Goal: Task Accomplishment & Management: Use online tool/utility

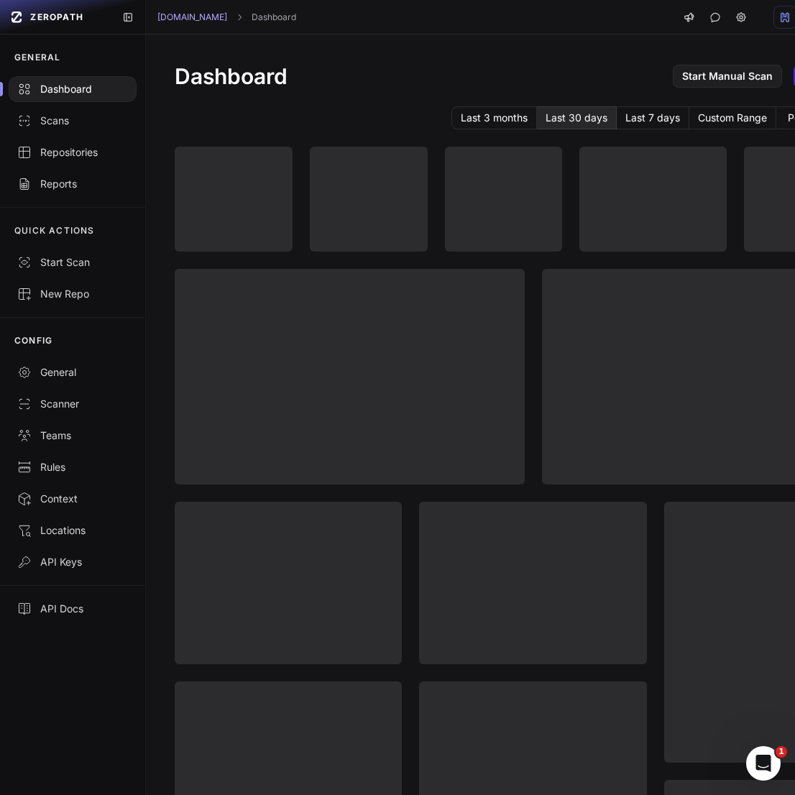
scroll to position [0, 125]
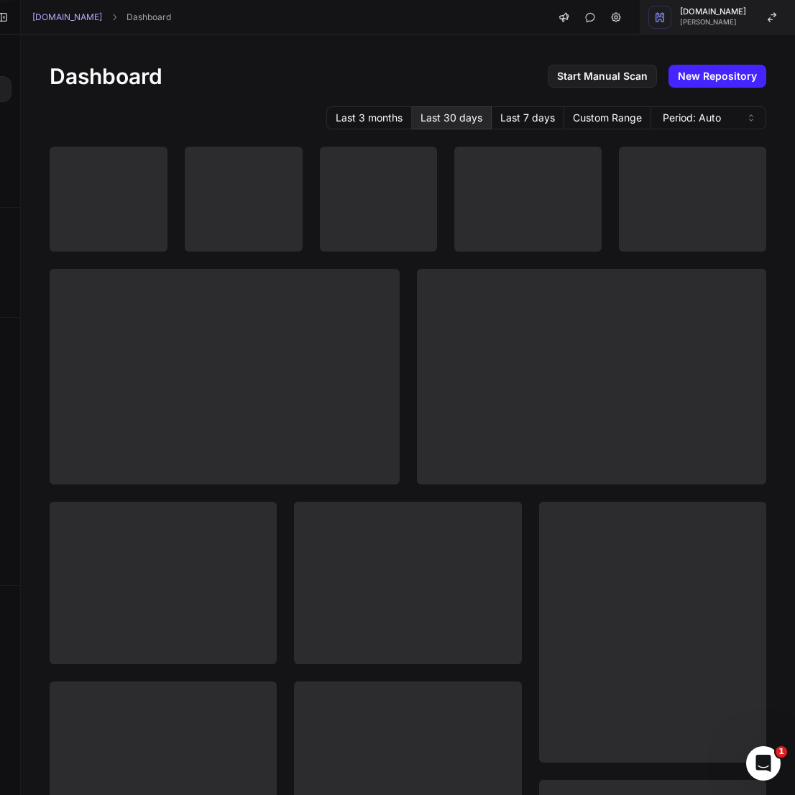
click at [730, 19] on span "James Shaggy" at bounding box center [713, 22] width 66 height 7
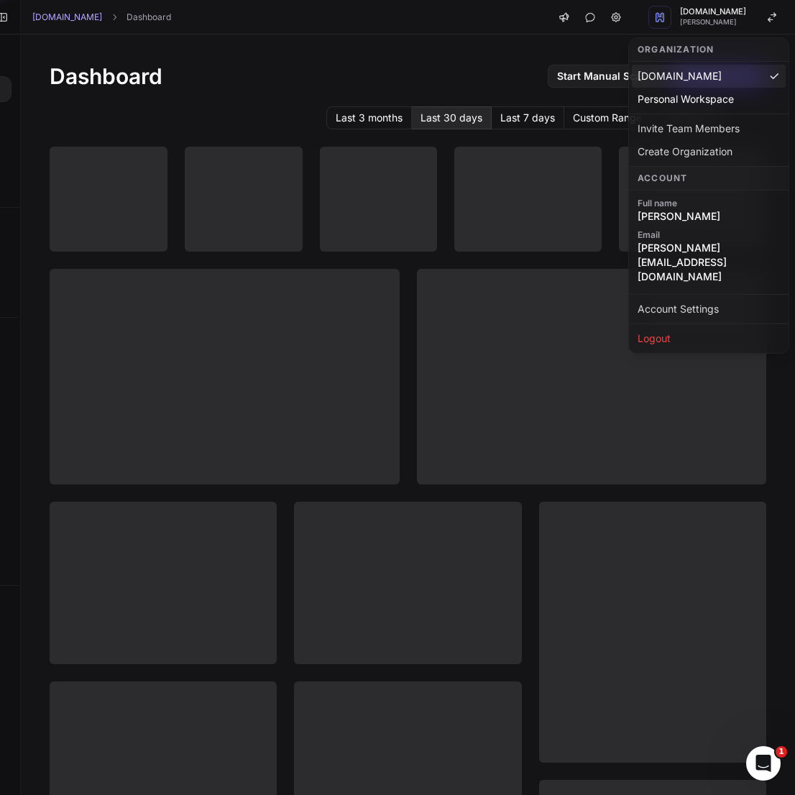
click at [395, 65] on div "Dashboard Start Manual Scan New Repository" at bounding box center [408, 76] width 717 height 26
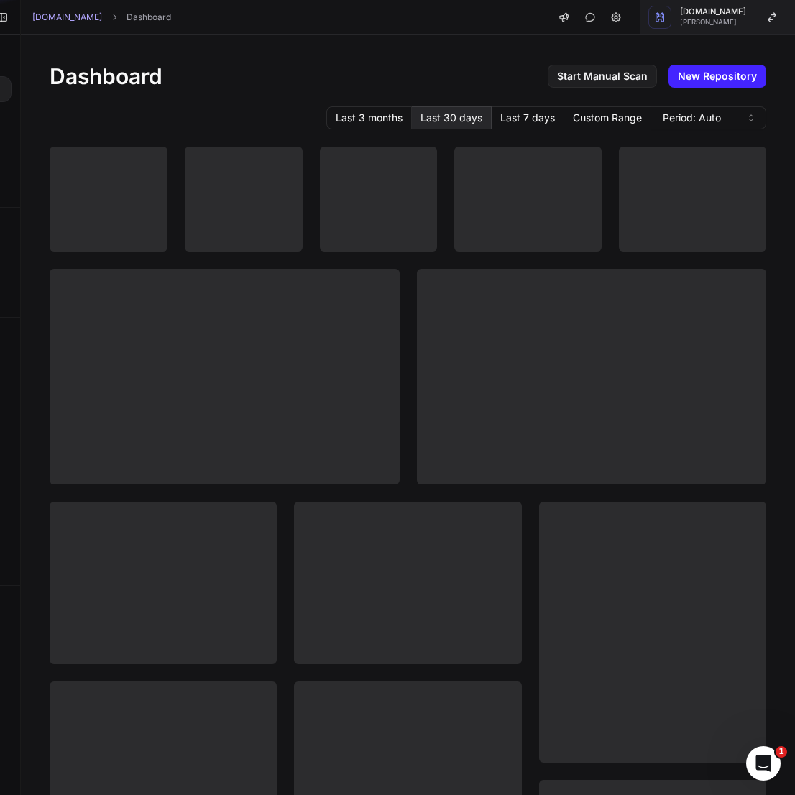
click at [740, 32] on button "Cloudwalk.io James Shaggy" at bounding box center [717, 17] width 155 height 34
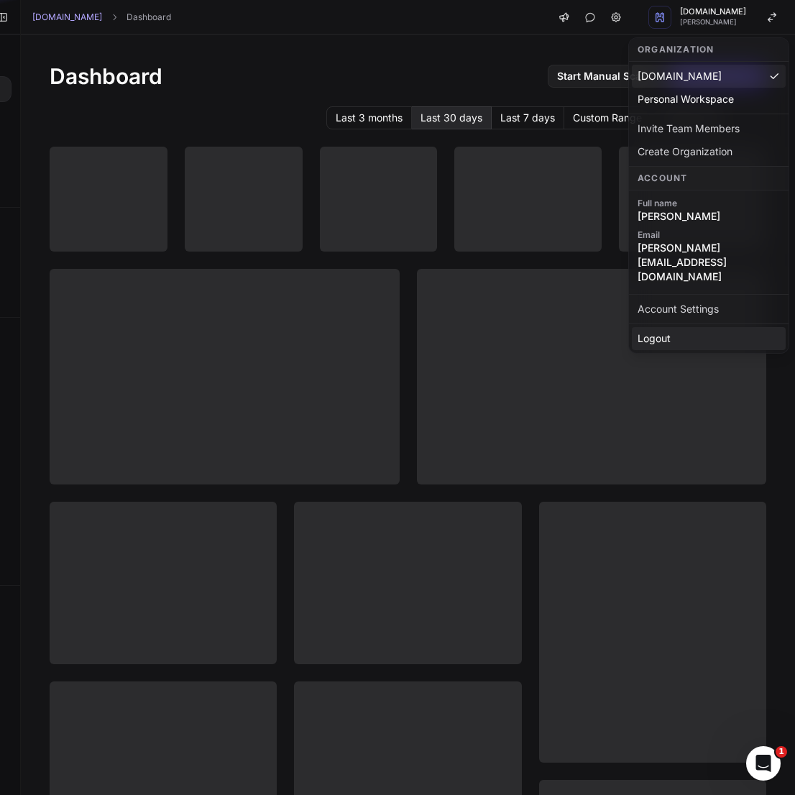
click at [693, 327] on div "Logout" at bounding box center [709, 338] width 154 height 23
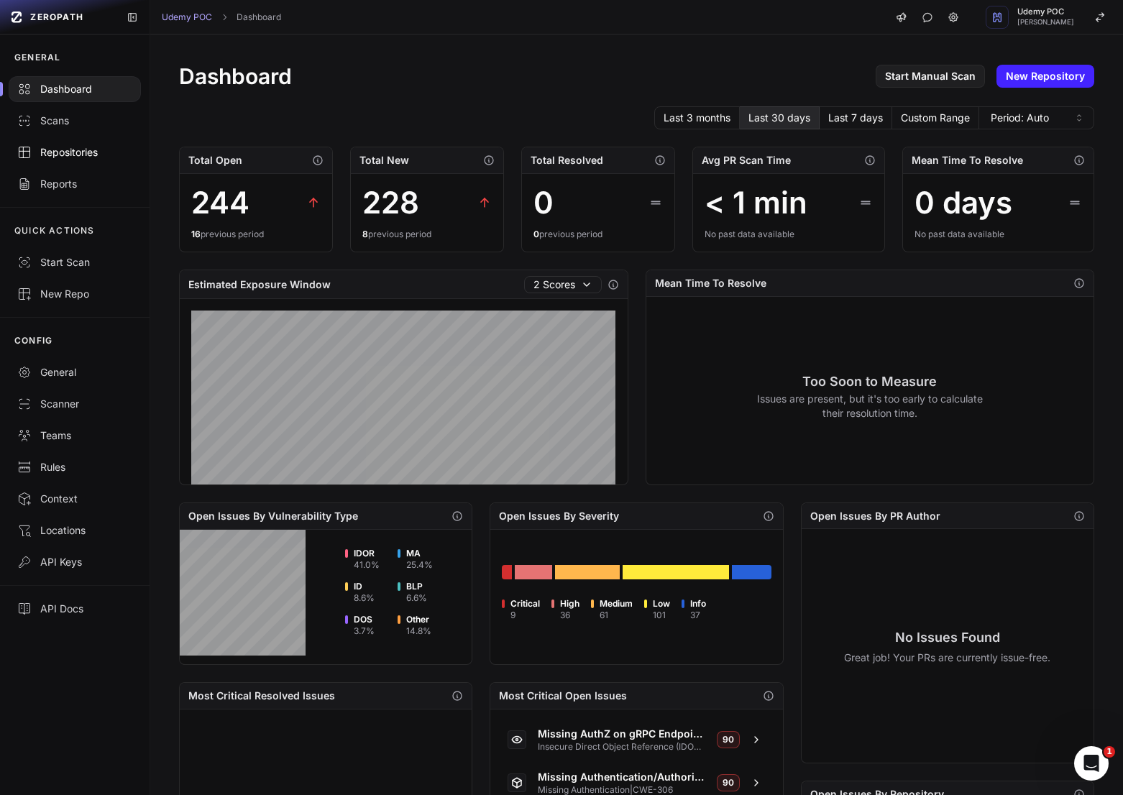
click at [81, 138] on link "Repositories" at bounding box center [74, 153] width 149 height 32
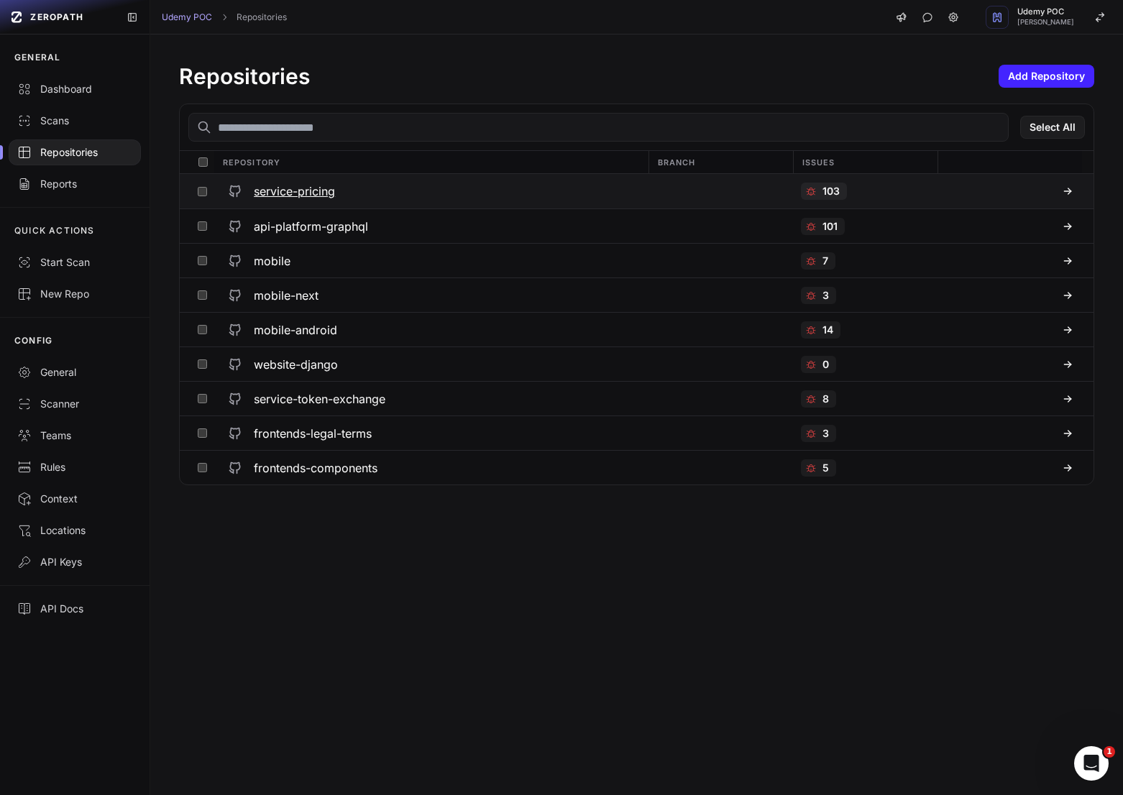
click at [349, 207] on button "service-pricing" at bounding box center [430, 191] width 434 height 34
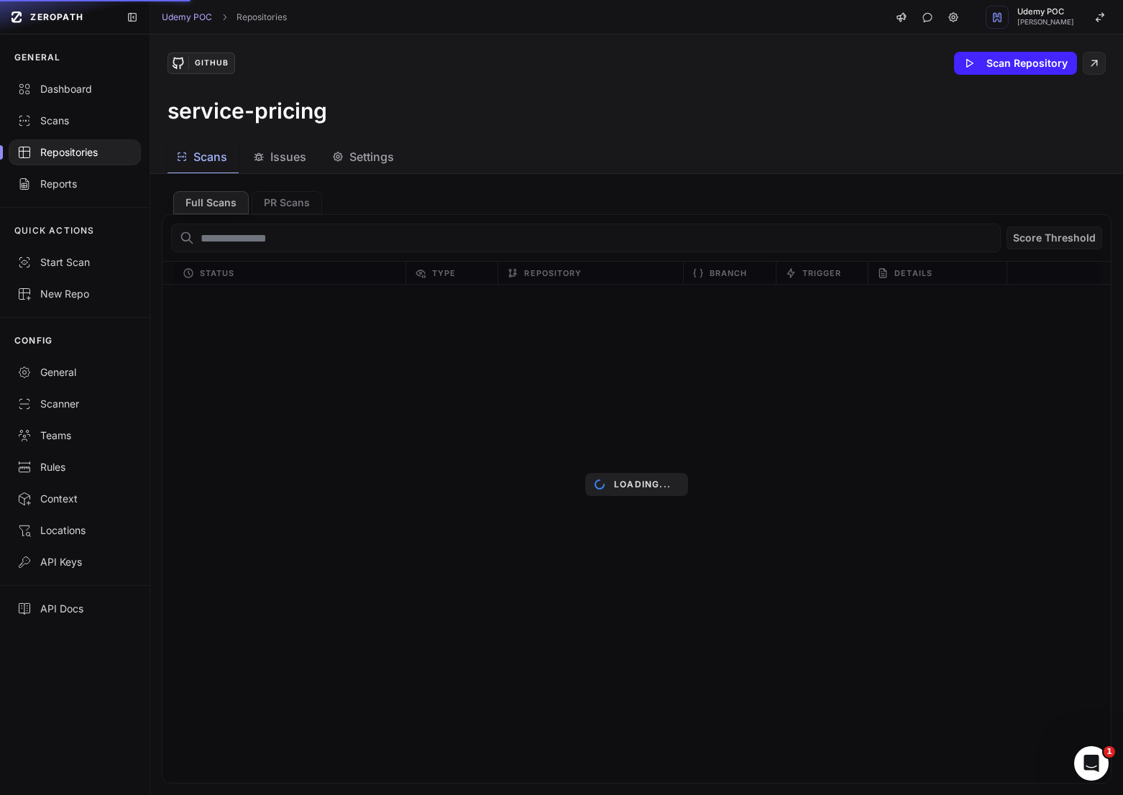
click at [282, 161] on span "Issues" at bounding box center [288, 156] width 36 height 17
click at [96, 156] on div "Repositories" at bounding box center [74, 152] width 115 height 14
click at [323, 144] on button "Issues" at bounding box center [364, 157] width 82 height 32
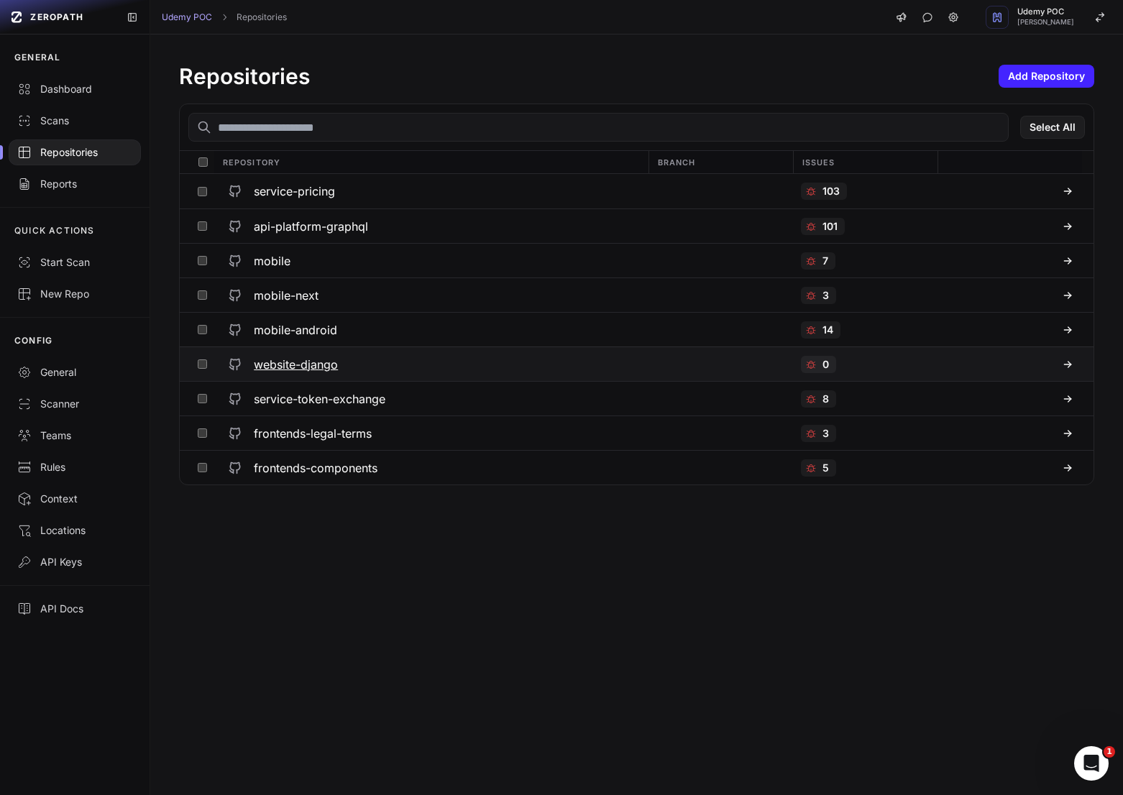
click at [334, 368] on h3 "website-django" at bounding box center [296, 364] width 84 height 17
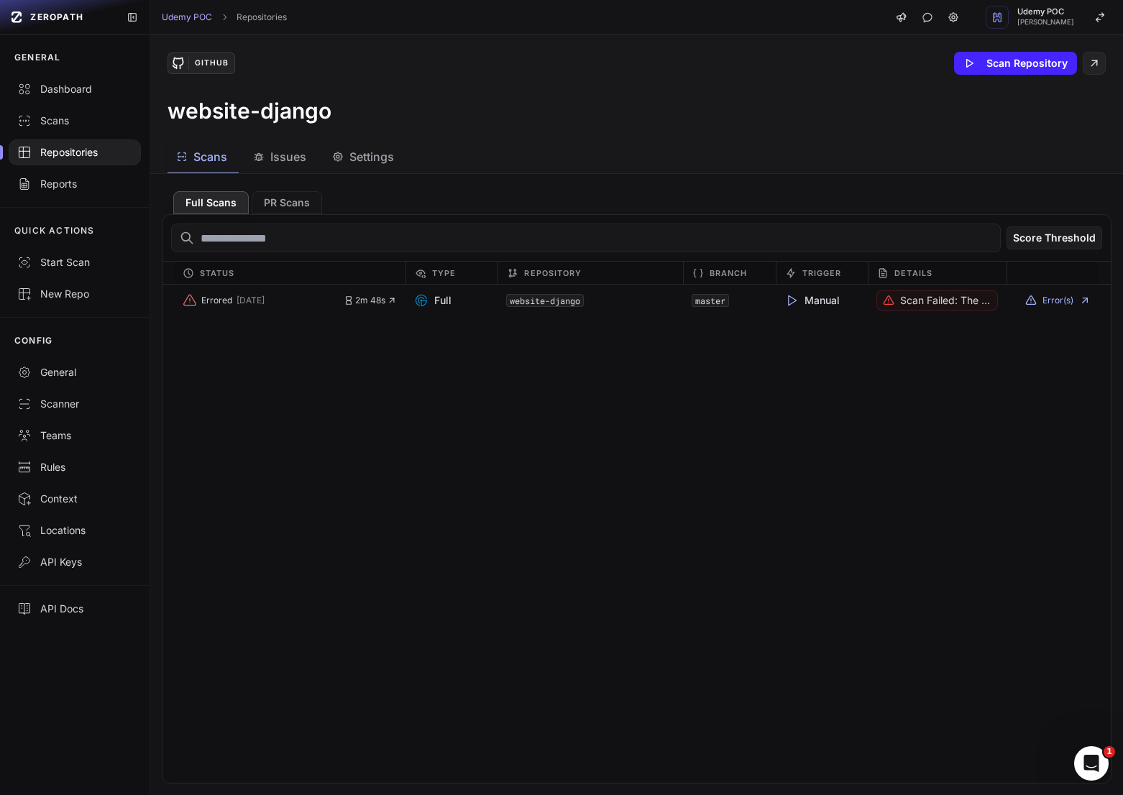
click at [266, 163] on div "Issues" at bounding box center [279, 156] width 53 height 17
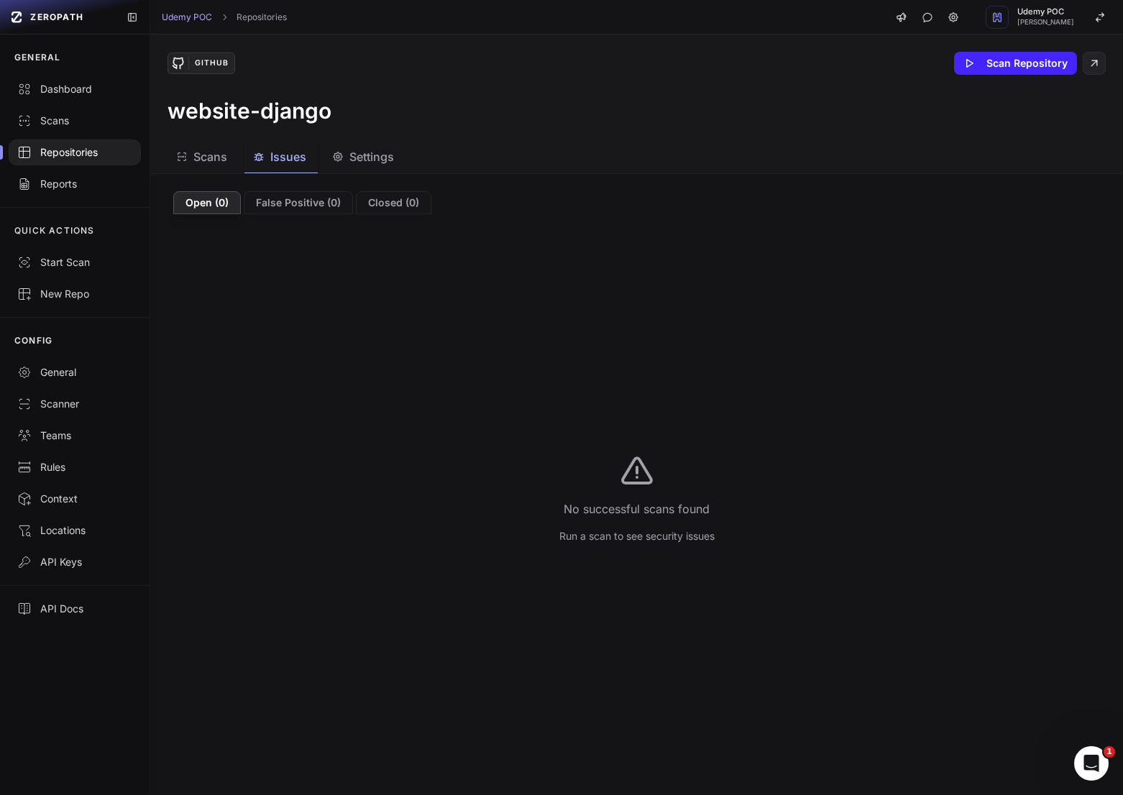
click at [200, 160] on span "Scans" at bounding box center [210, 156] width 34 height 17
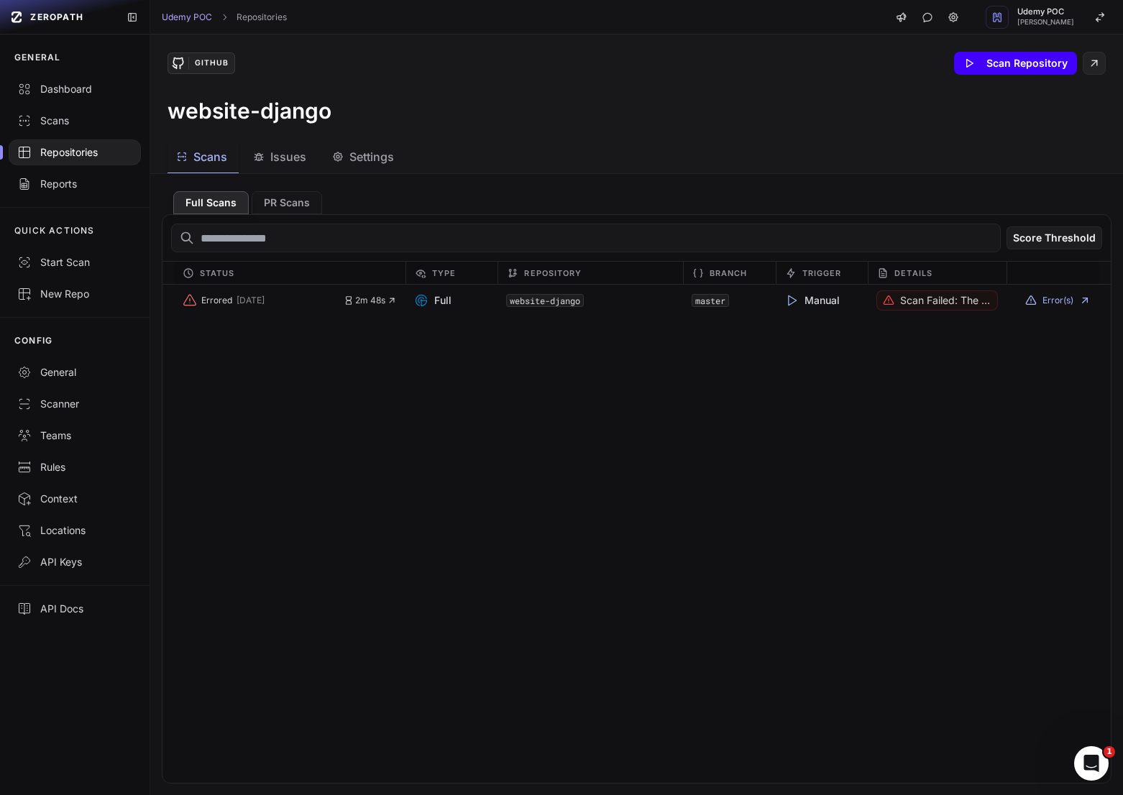
click at [1024, 62] on button "Scan Repository" at bounding box center [1015, 63] width 123 height 23
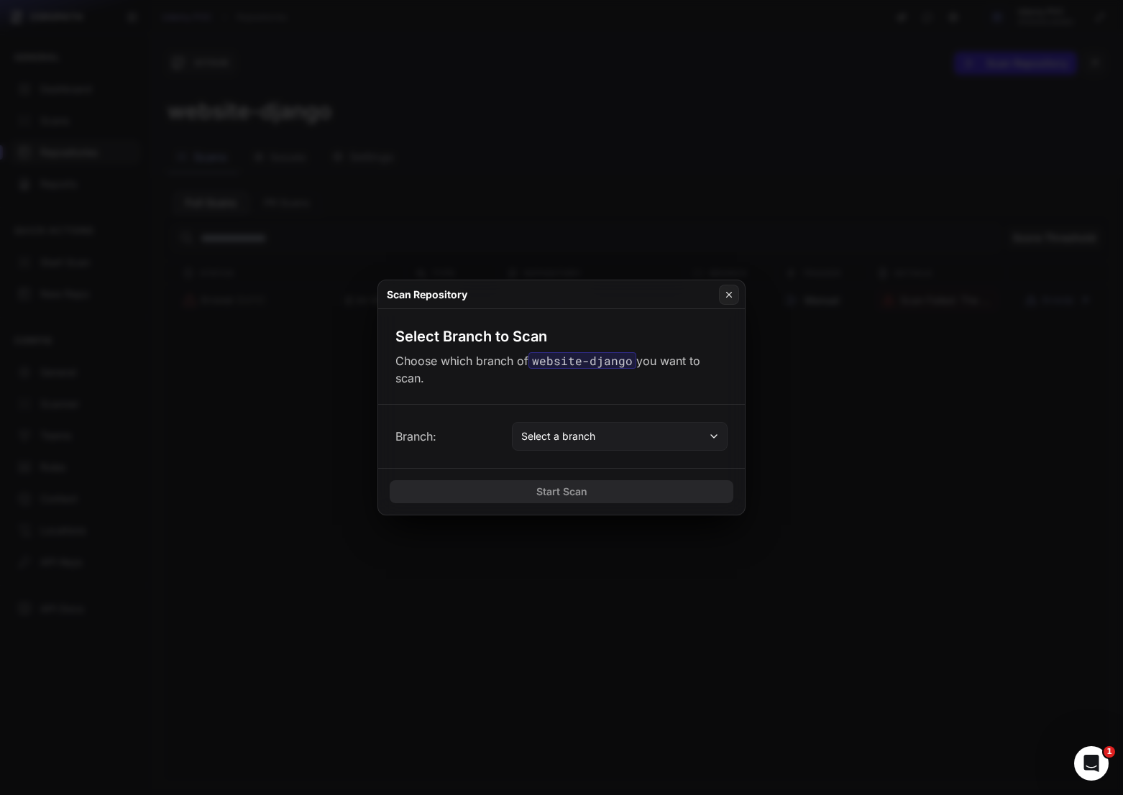
click at [580, 444] on button "Select a branch" at bounding box center [620, 436] width 216 height 29
click at [627, 413] on div "Branch: Select a branch" at bounding box center [561, 436] width 367 height 63
click at [634, 434] on button "Select a branch" at bounding box center [620, 436] width 216 height 29
click at [582, 438] on span "Select a branch" at bounding box center [558, 436] width 74 height 14
click at [608, 443] on button "Select a branch" at bounding box center [620, 436] width 216 height 29
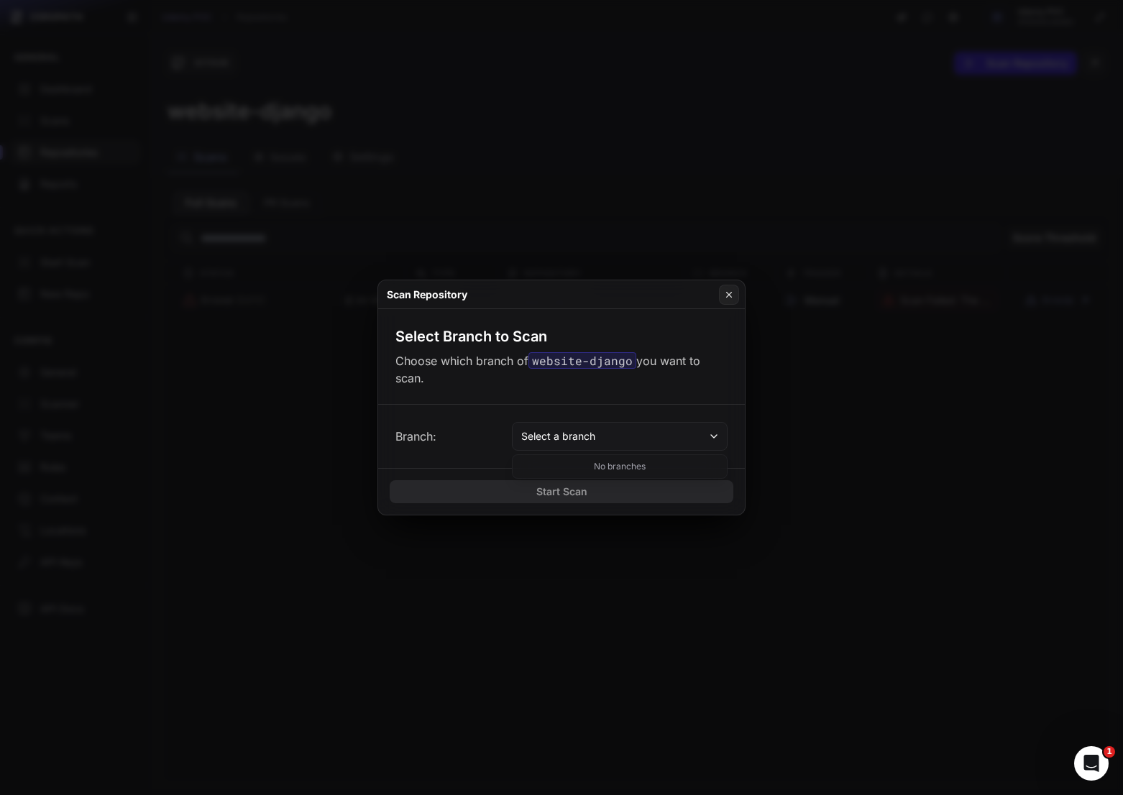
click at [556, 167] on button at bounding box center [561, 397] width 1123 height 795
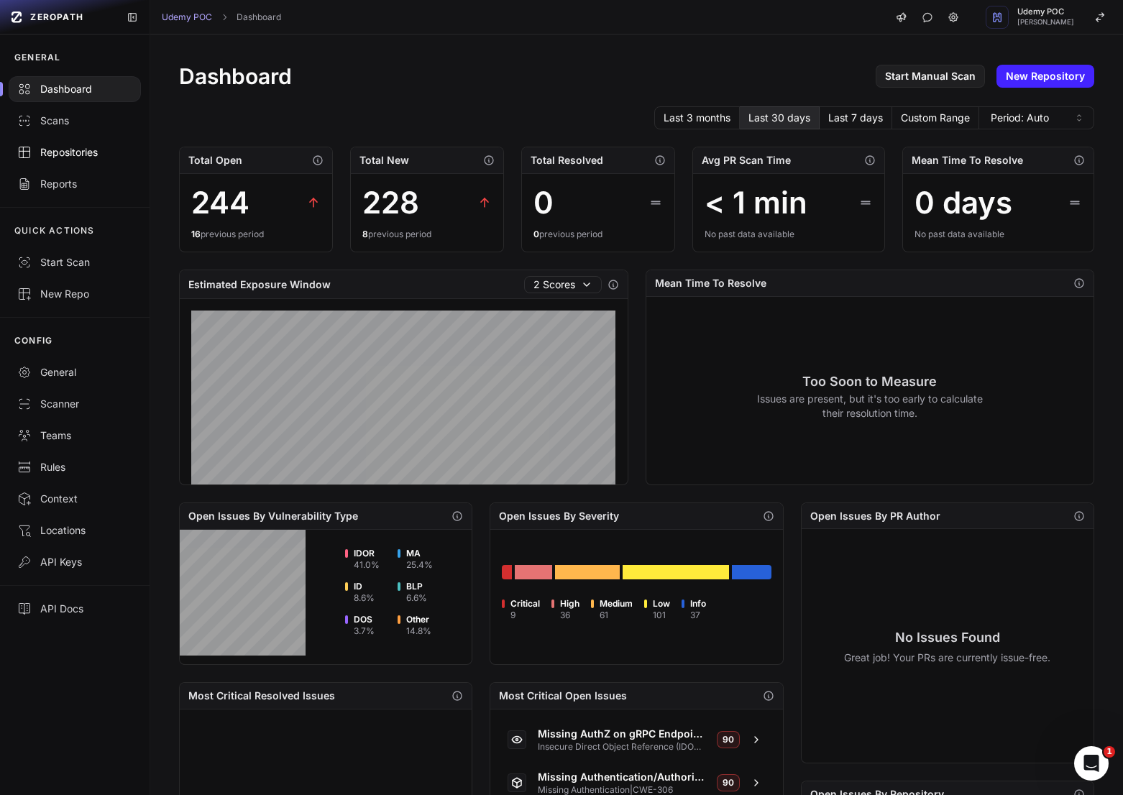
click at [96, 161] on link "Repositories" at bounding box center [74, 153] width 149 height 32
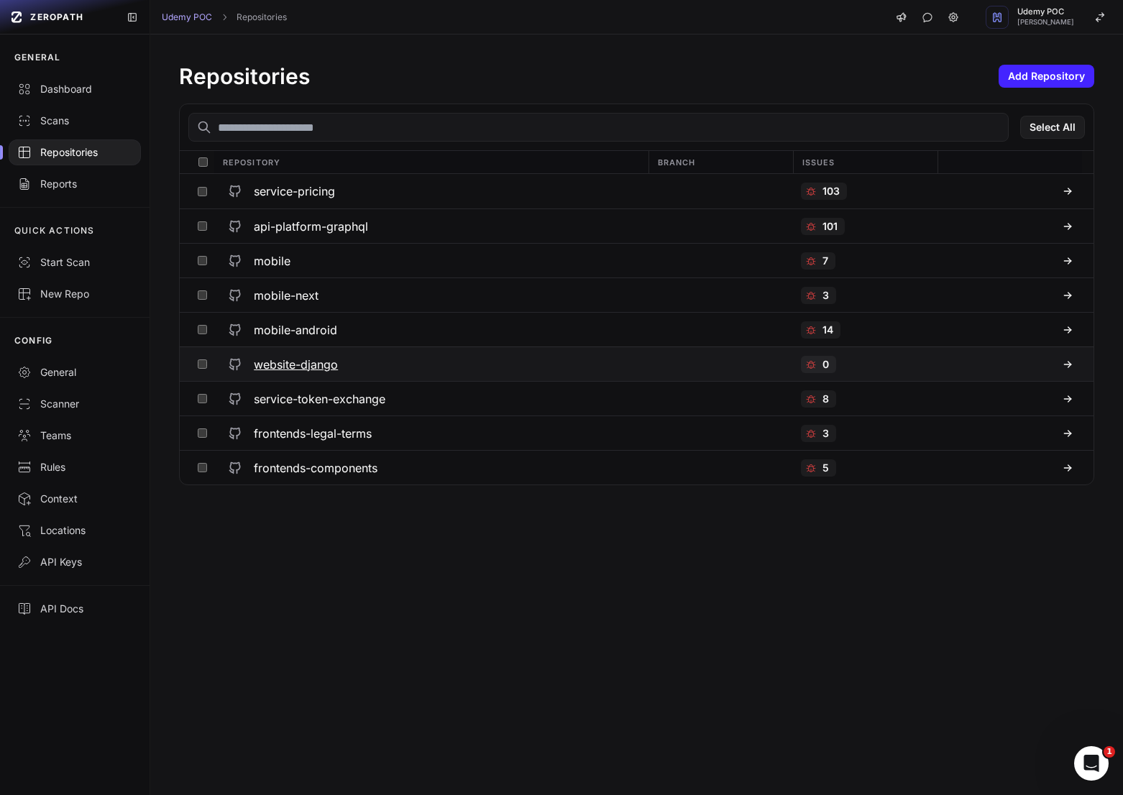
click at [338, 373] on div "website-django" at bounding box center [430, 364] width 417 height 26
